Goal: Find contact information: Find contact information

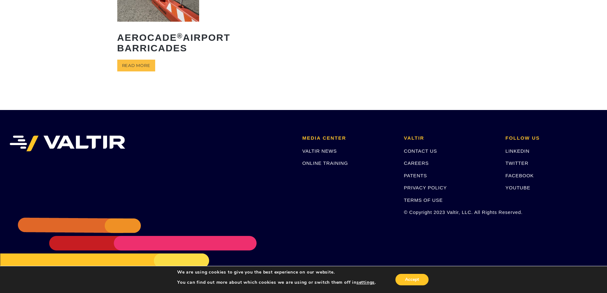
scroll to position [106, 0]
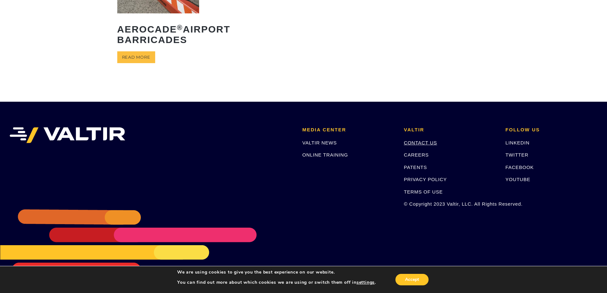
click at [419, 142] on link "CONTACT US" at bounding box center [420, 142] width 33 height 5
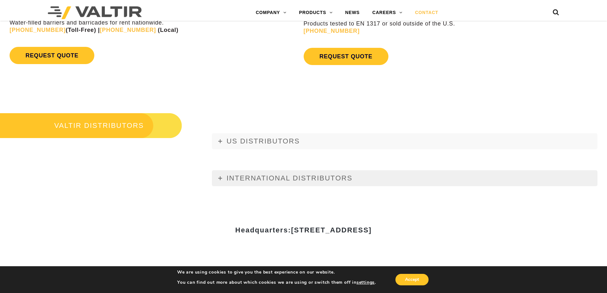
scroll to position [700, 0]
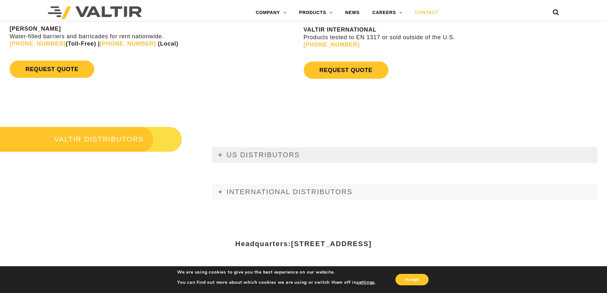
click at [217, 153] on link "US DISTRIBUTORS" at bounding box center [404, 155] width 385 height 16
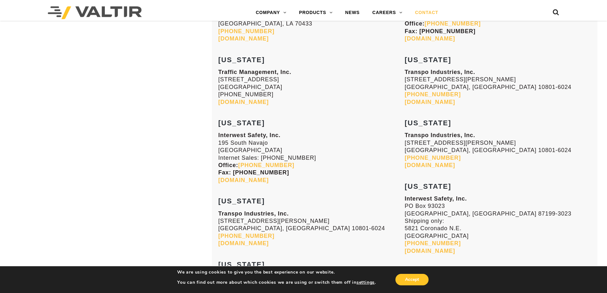
scroll to position [1114, 0]
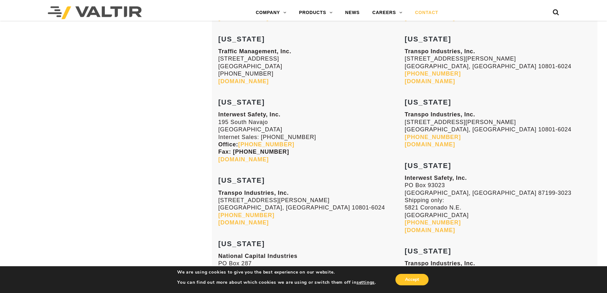
click at [240, 160] on link "[DOMAIN_NAME]" at bounding box center [243, 159] width 50 height 6
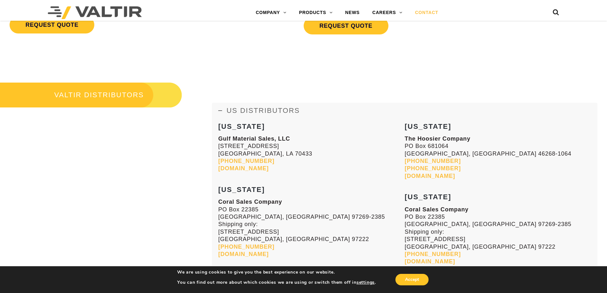
scroll to position [605, 0]
